Goal: Share content

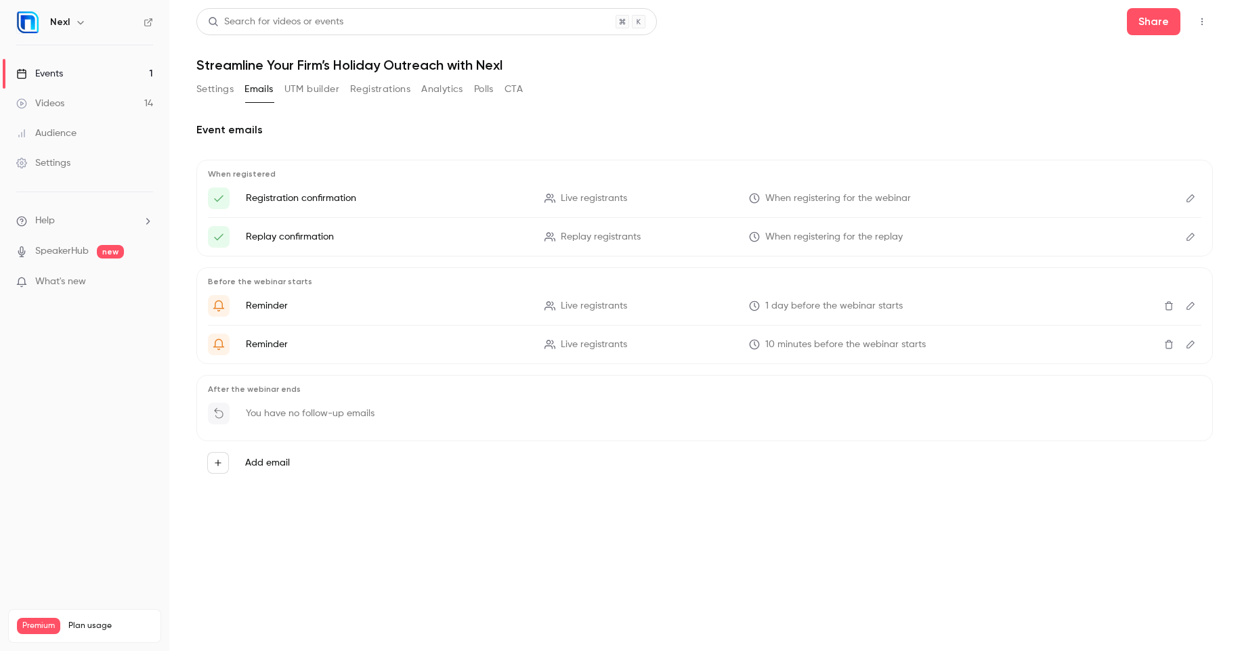
click at [391, 88] on button "Registrations" at bounding box center [380, 90] width 60 height 22
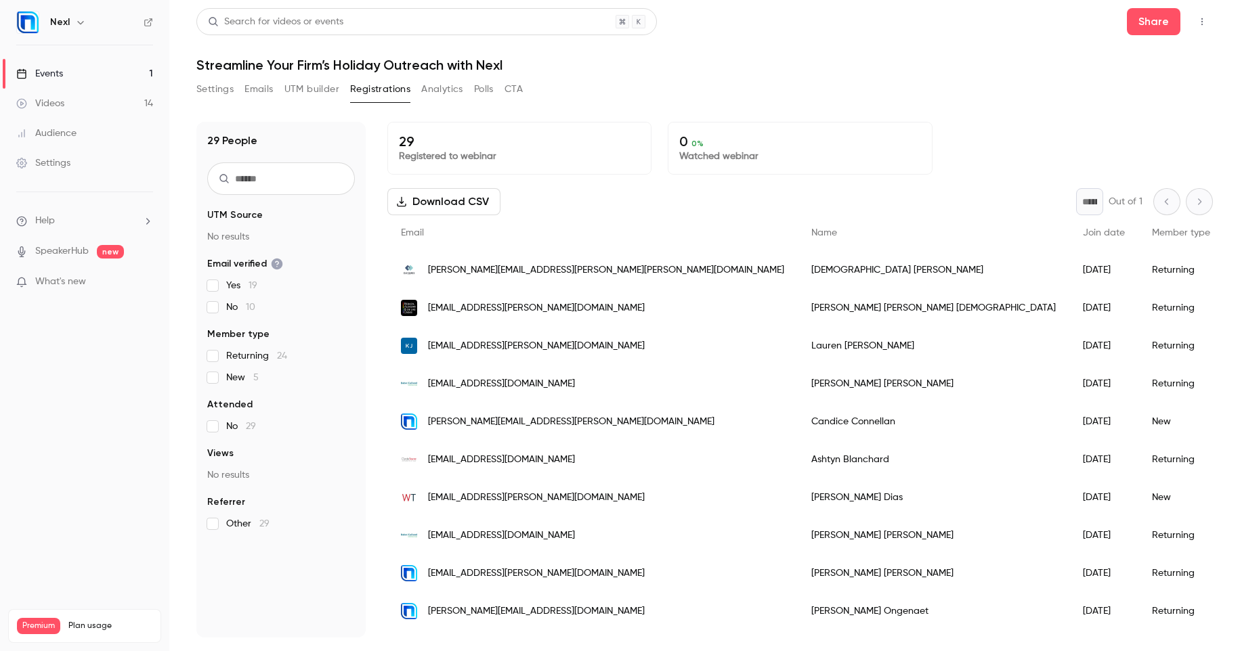
click at [1203, 19] on icon "button" at bounding box center [1202, 21] width 11 height 9
click at [1082, 95] on icon at bounding box center [1082, 91] width 11 height 11
click at [1197, 19] on icon "button" at bounding box center [1202, 21] width 11 height 9
click at [1109, 122] on div "Invite to Studio" at bounding box center [1149, 127] width 103 height 14
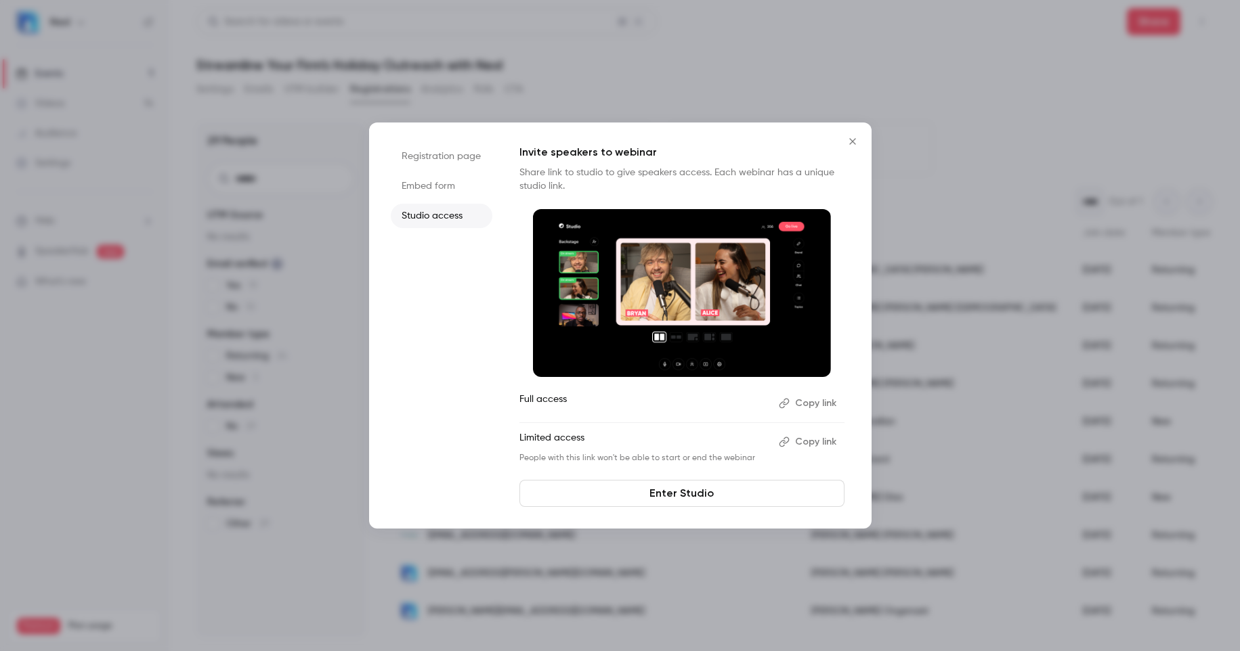
click at [815, 404] on button "Copy link" at bounding box center [808, 404] width 71 height 22
click at [855, 140] on icon "Close" at bounding box center [852, 141] width 16 height 11
